Goal: Information Seeking & Learning: Find specific page/section

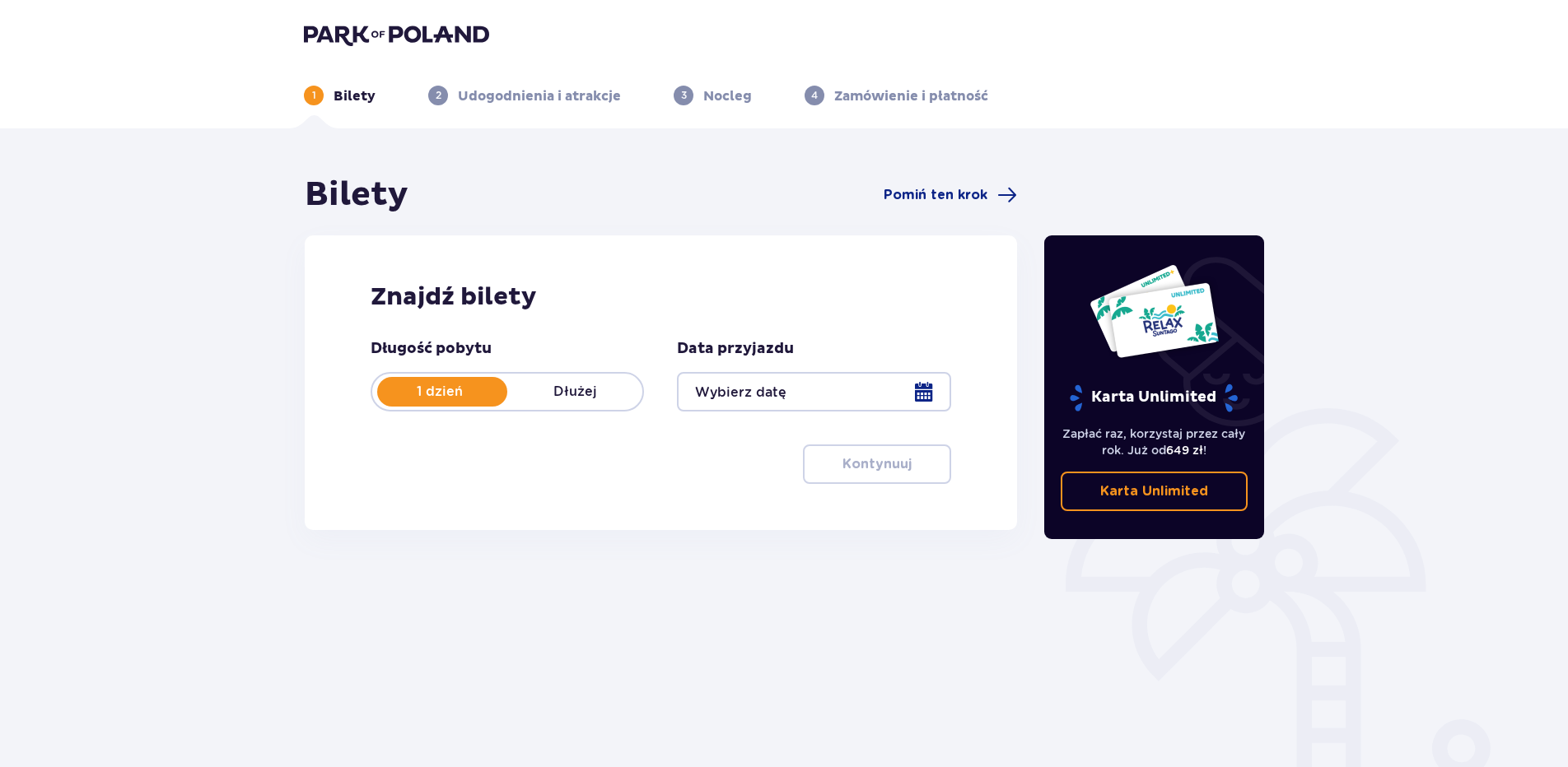
click at [460, 32] on img at bounding box center [396, 35] width 185 height 23
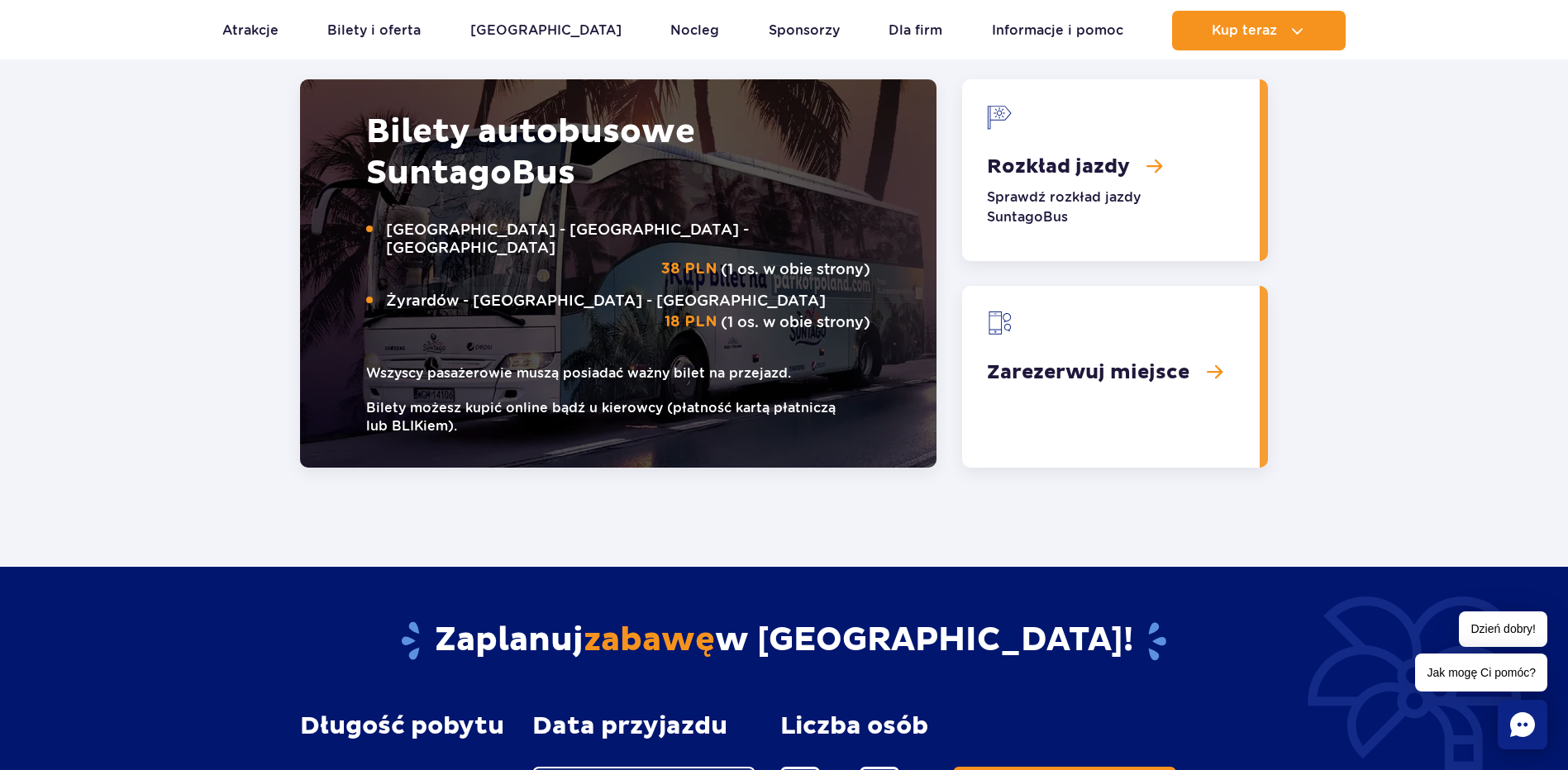
scroll to position [2562, 0]
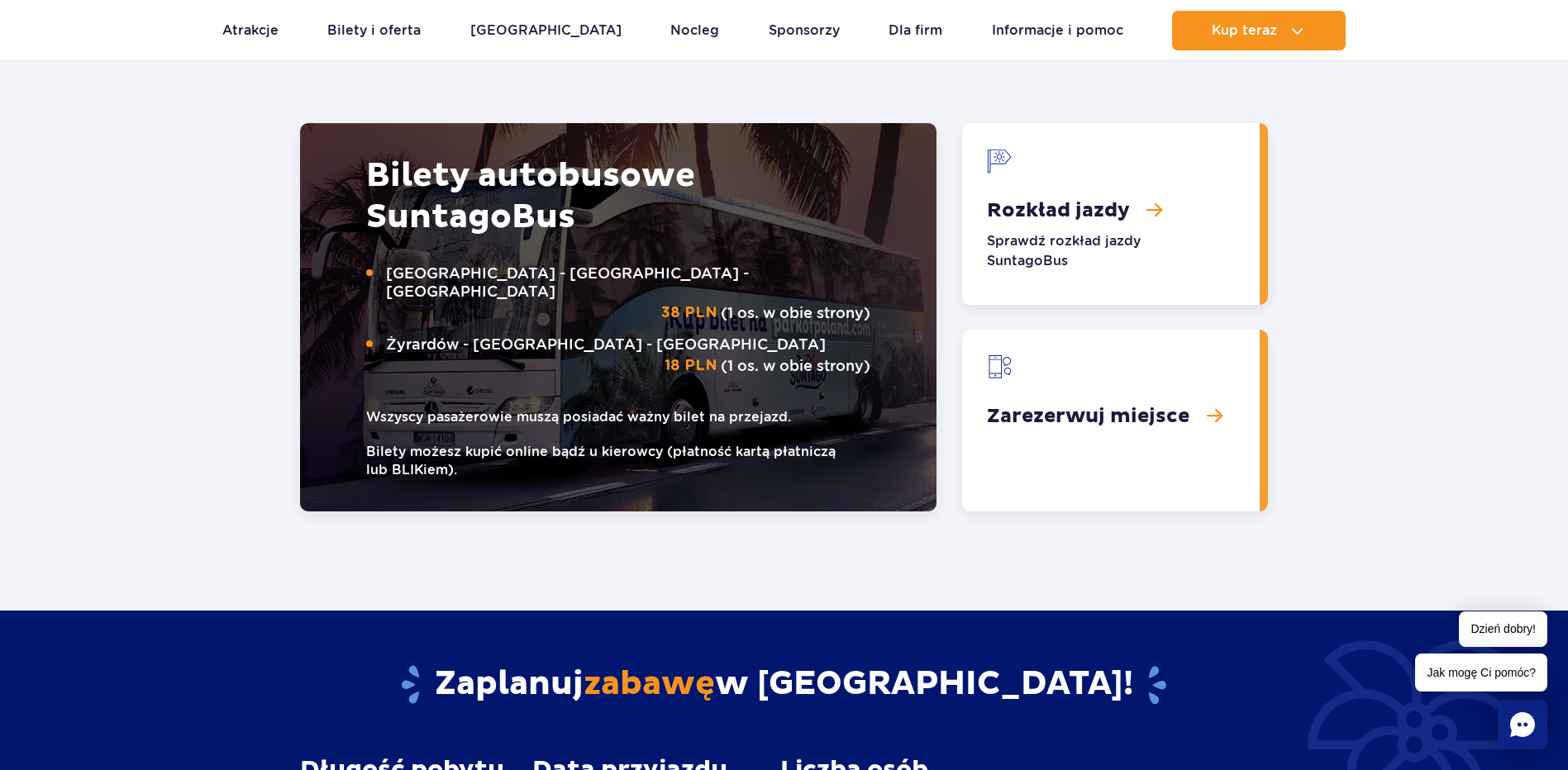
click at [1055, 164] on link "Rozkład jazdy" at bounding box center [1111, 214] width 298 height 182
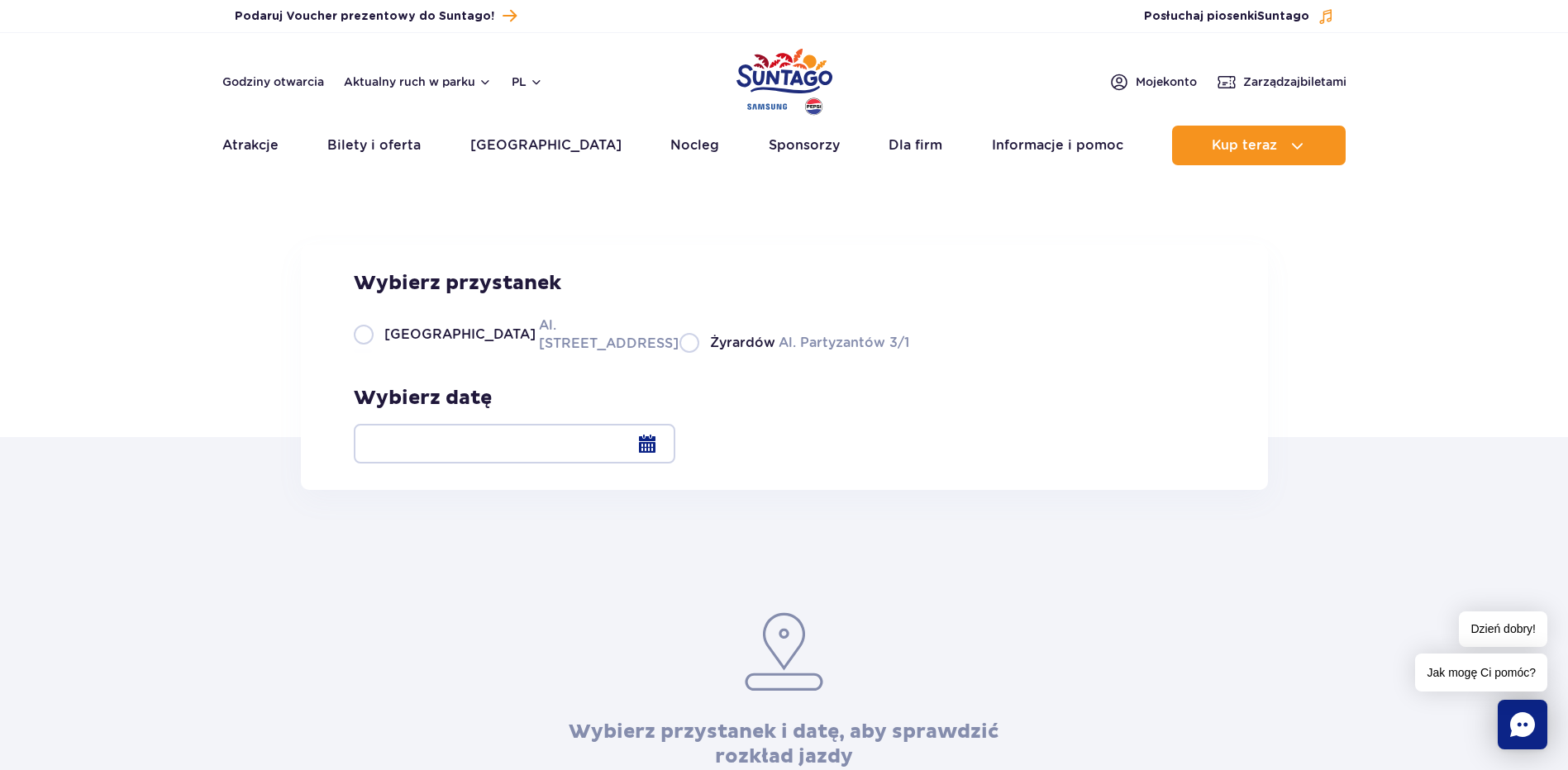
click at [675, 446] on div at bounding box center [514, 444] width 321 height 40
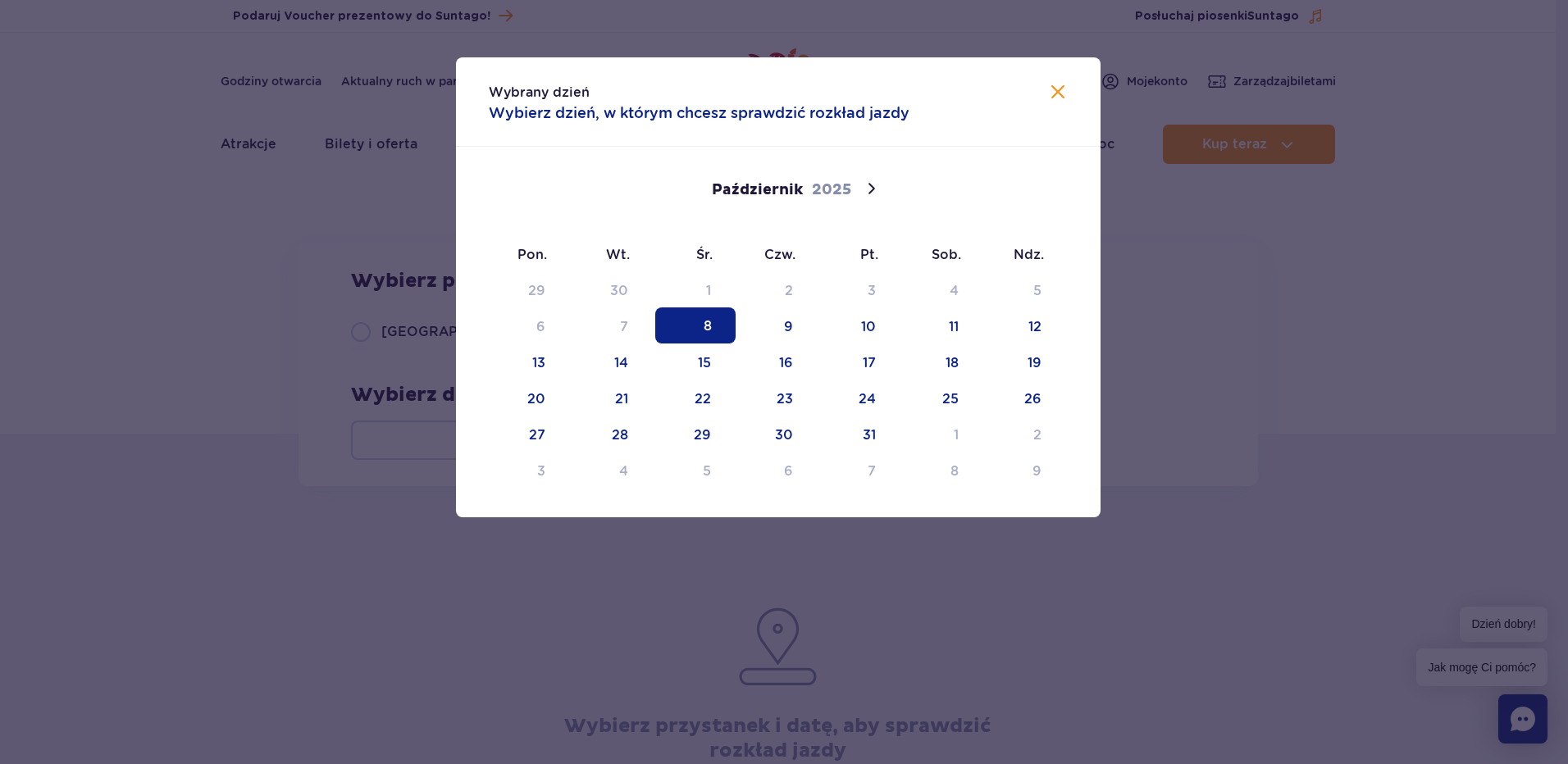
click at [1052, 91] on img at bounding box center [1057, 92] width 19 height 19
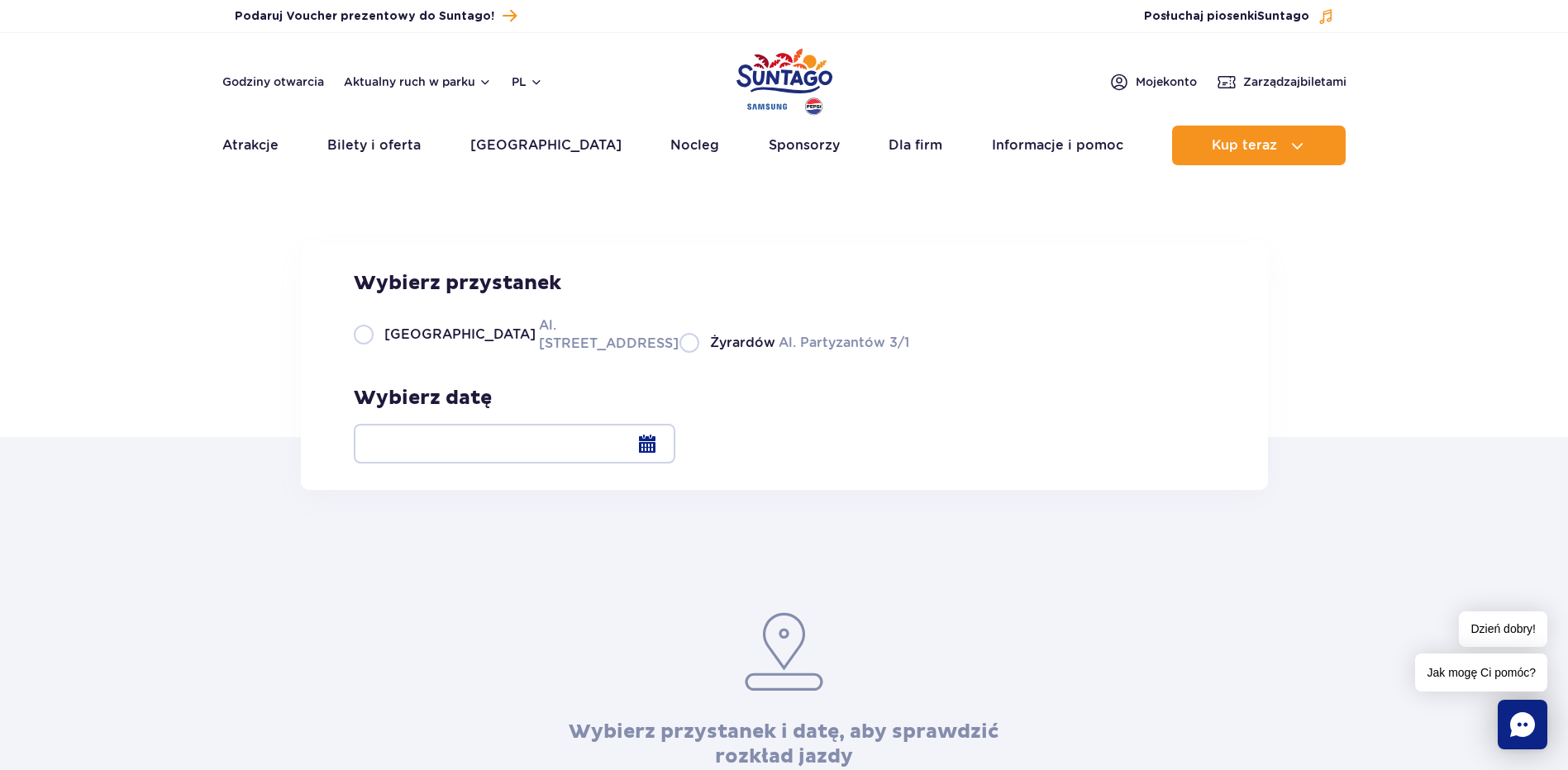
click at [679, 353] on label "Żyrardów Al. Partyzantów 3/1" at bounding box center [794, 342] width 230 height 20
click at [679, 353] on input "Żyrardów Al. Partyzantów 3/1" at bounding box center [688, 350] width 18 height 3
radio input "true"
click at [675, 451] on div at bounding box center [514, 444] width 321 height 40
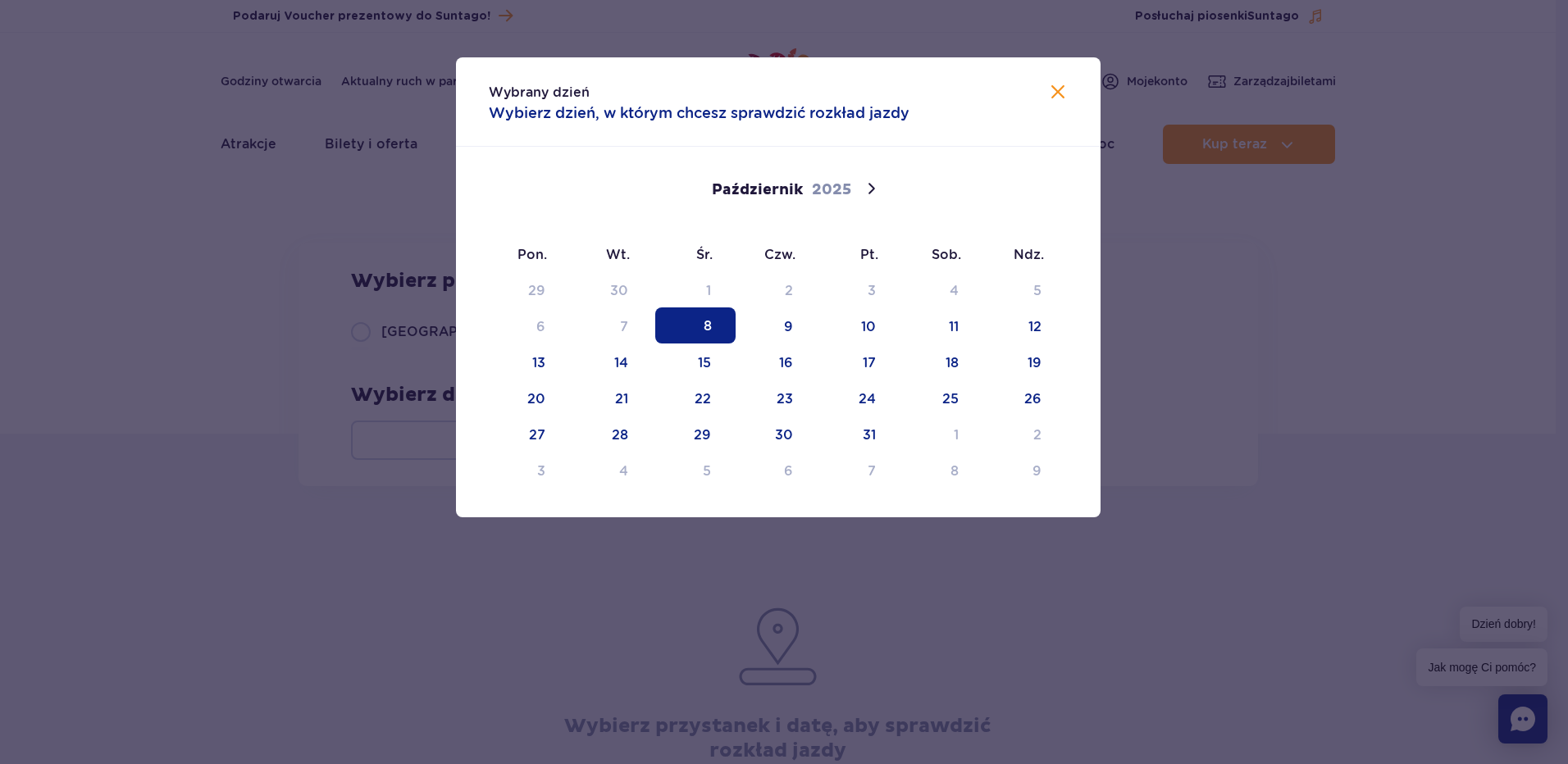
click at [703, 319] on span "8" at bounding box center [694, 325] width 80 height 36
